Goal: Ask a question

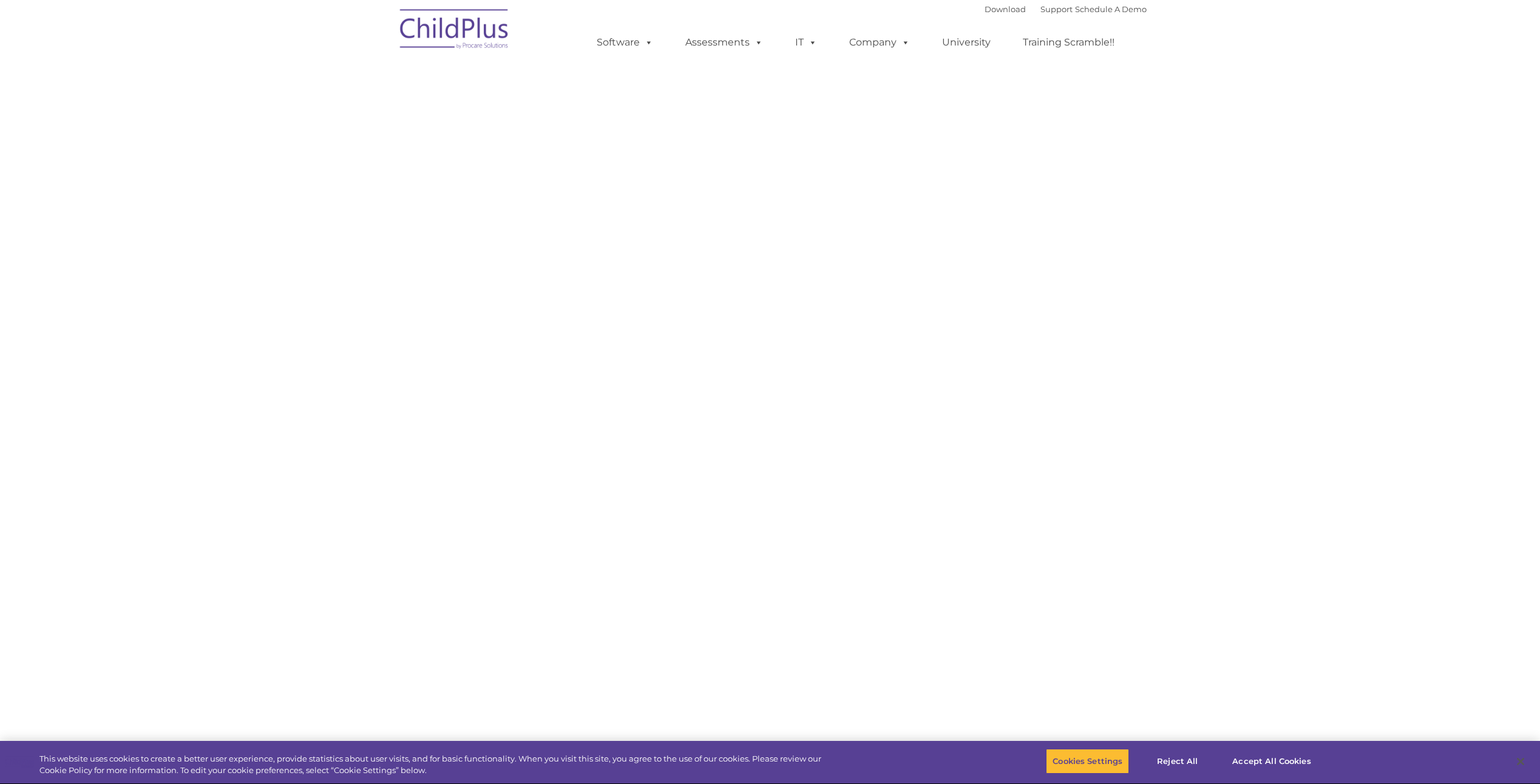
select select "MEDIUM"
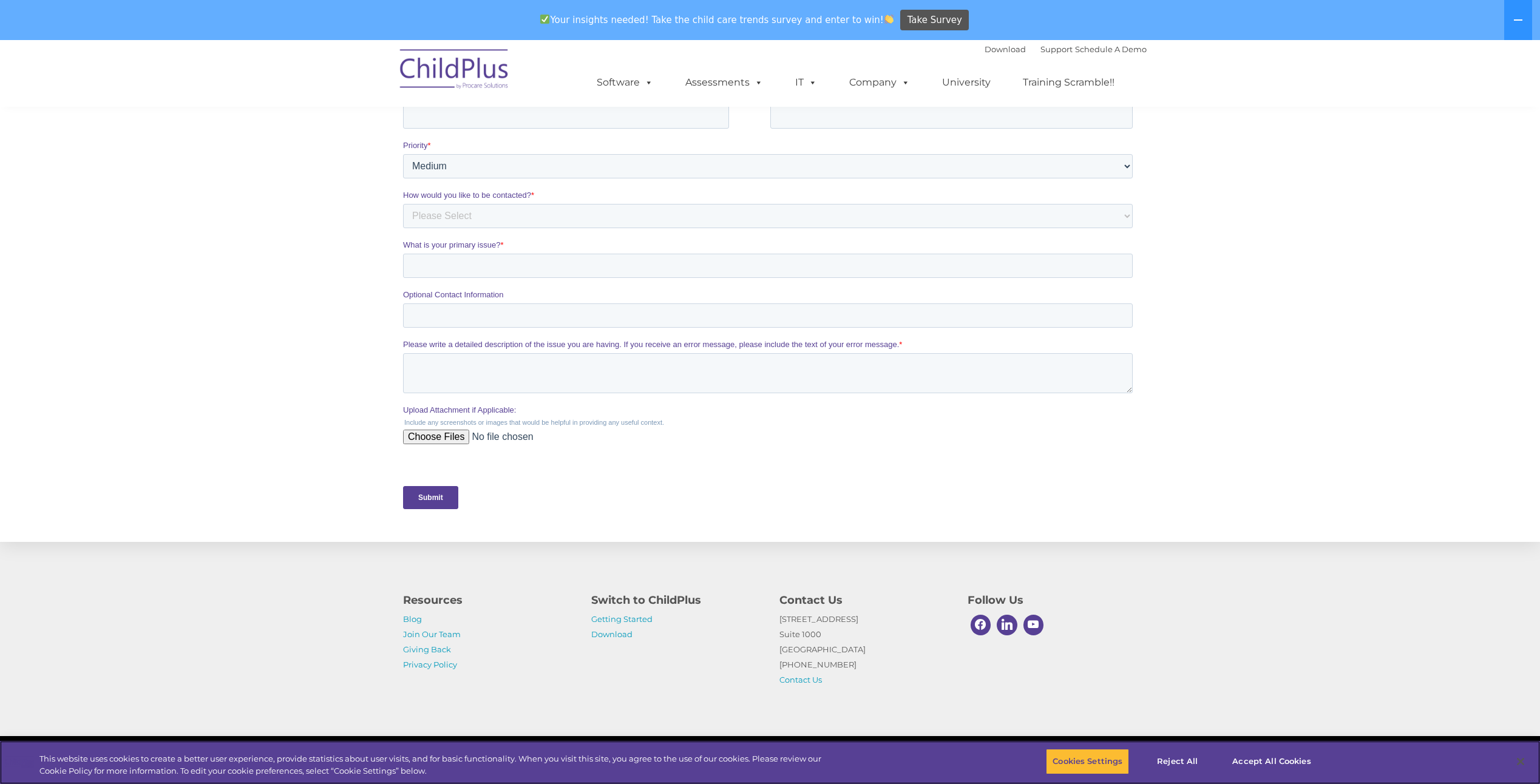
scroll to position [297, 0]
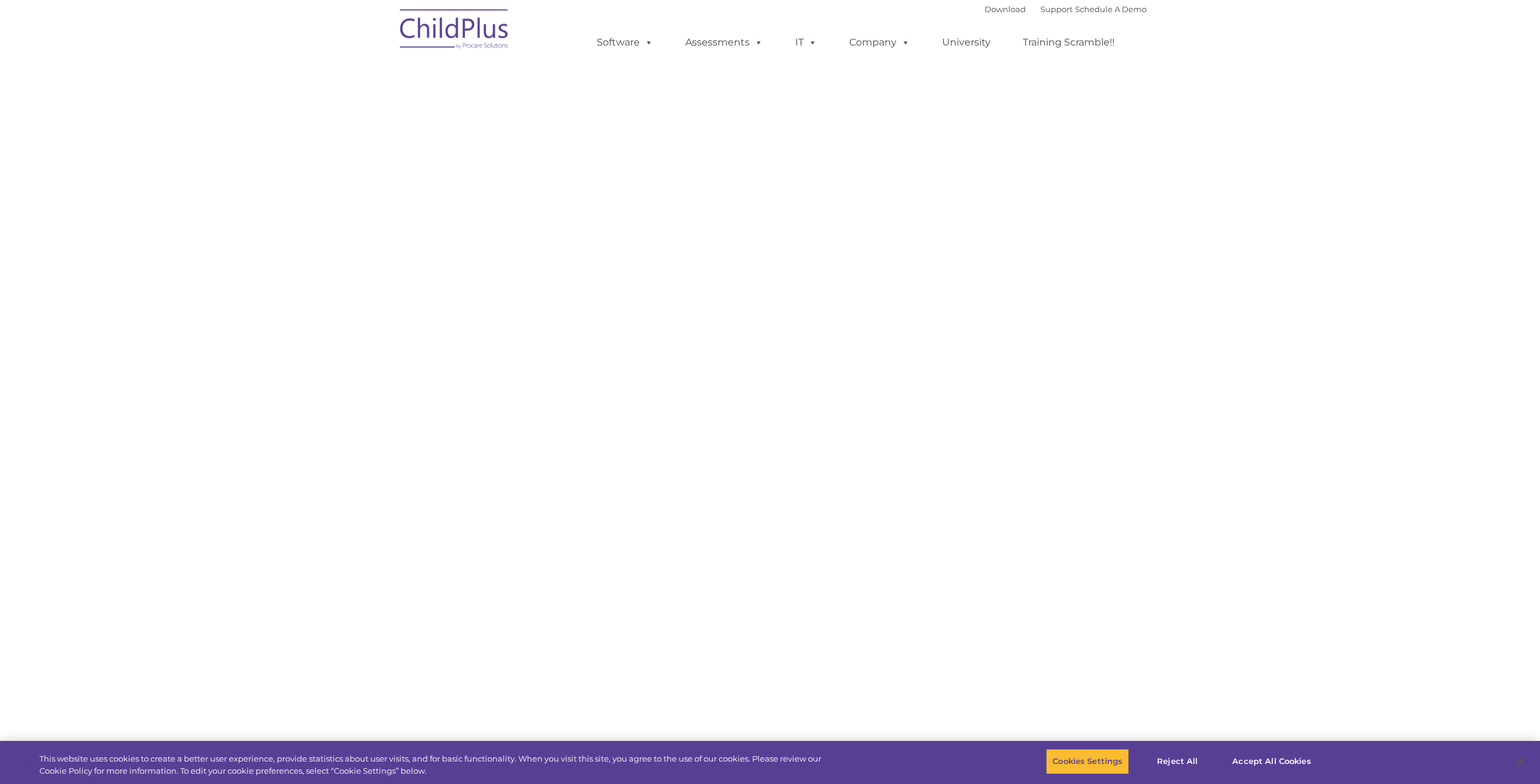
select select "MEDIUM"
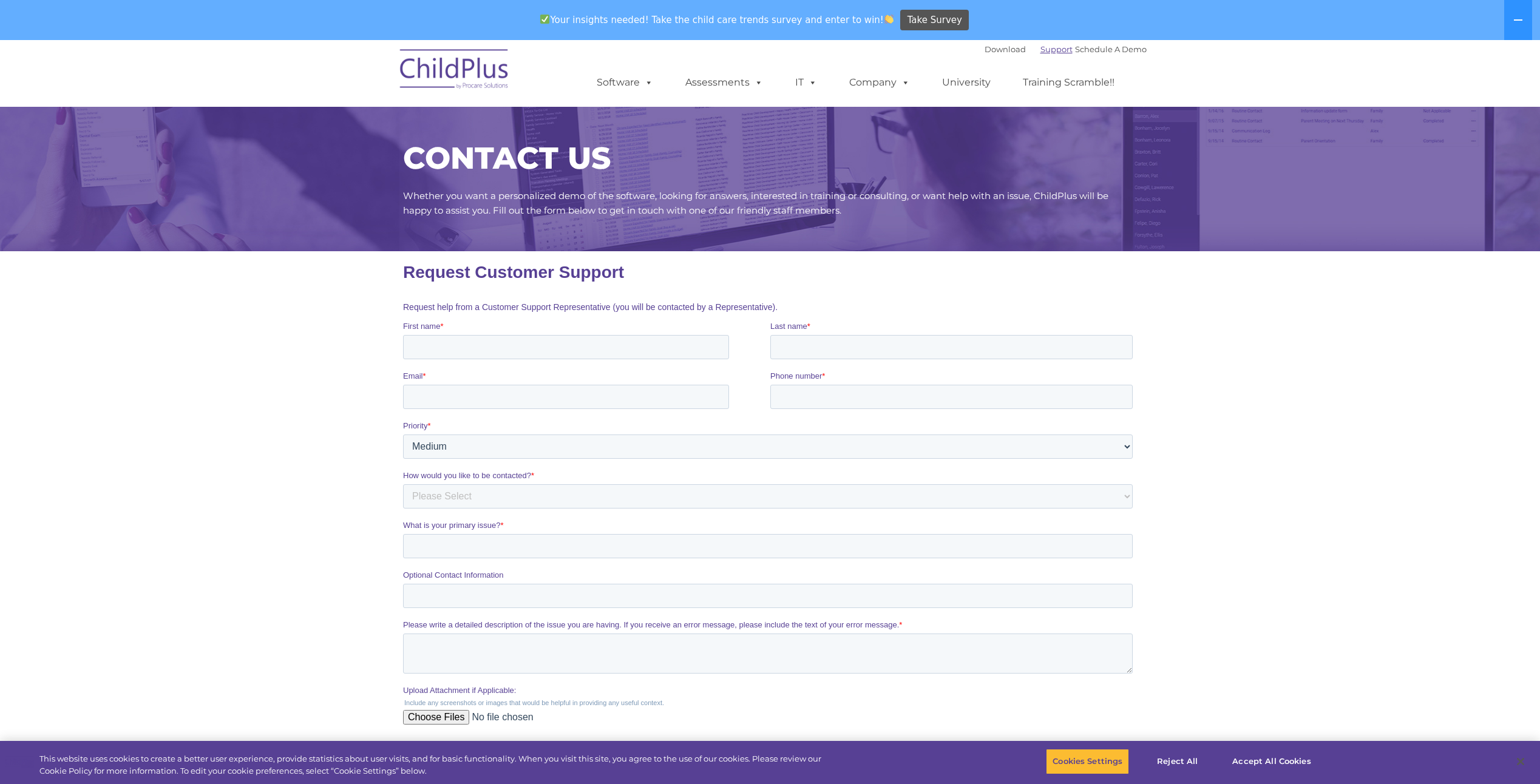
click at [1041, 51] on link "Support" at bounding box center [1057, 49] width 32 height 10
